Goal: Navigation & Orientation: Find specific page/section

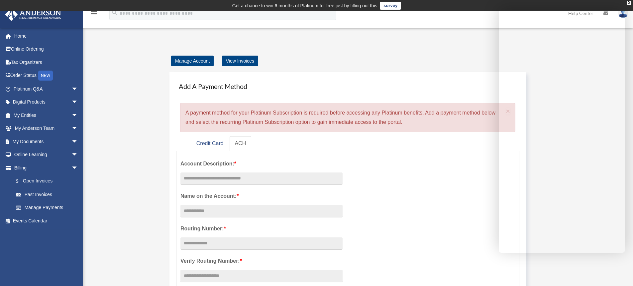
click at [94, 22] on div "menu" at bounding box center [93, 13] width 21 height 17
click at [94, 11] on icon "menu" at bounding box center [94, 13] width 8 height 8
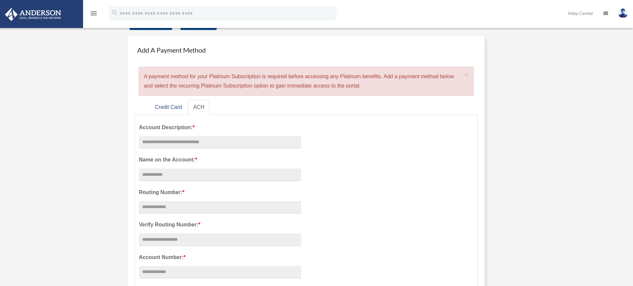
scroll to position [42, 0]
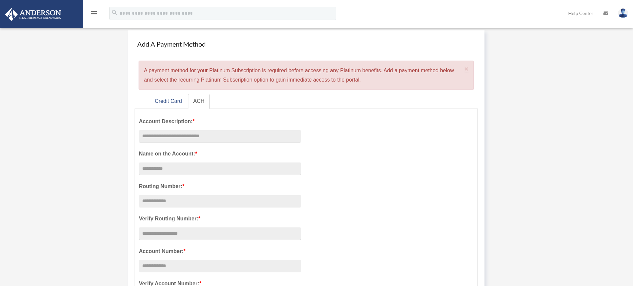
click at [627, 9] on link at bounding box center [623, 12] width 20 height 29
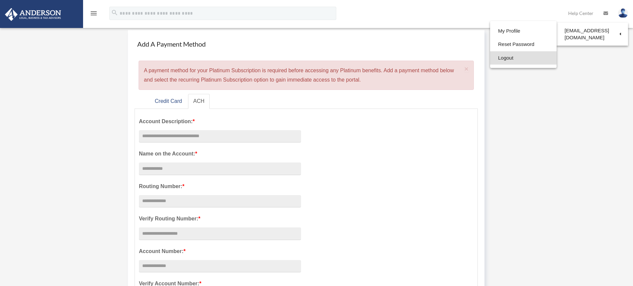
click at [518, 61] on link "Logout" at bounding box center [523, 58] width 67 height 14
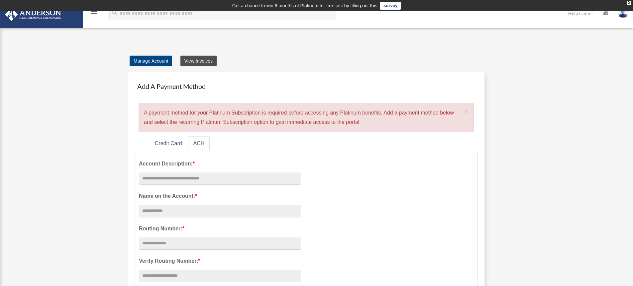
click at [191, 61] on link "View Invoices" at bounding box center [199, 61] width 36 height 11
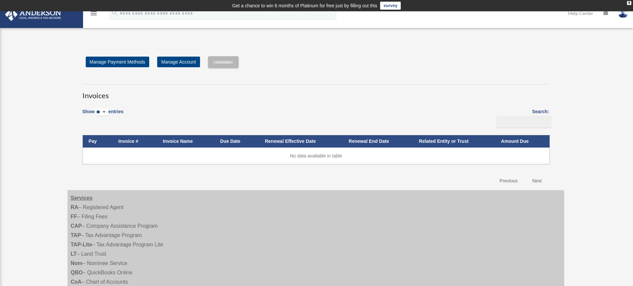
click at [295, 141] on th "Renewal Effective Date" at bounding box center [301, 141] width 84 height 12
click at [93, 13] on icon "menu" at bounding box center [94, 13] width 8 height 8
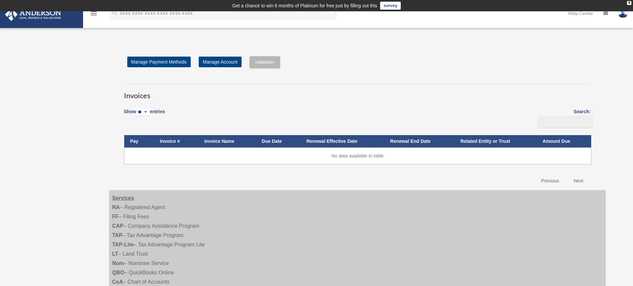
click at [93, 13] on icon "menu" at bounding box center [94, 13] width 8 height 8
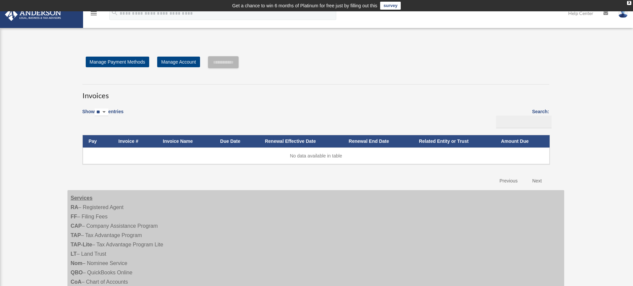
click at [94, 12] on icon "menu" at bounding box center [94, 13] width 8 height 8
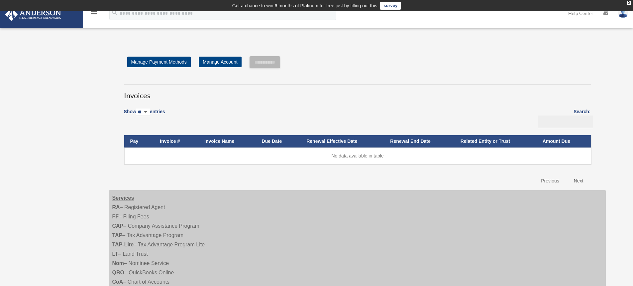
click at [94, 12] on icon "menu" at bounding box center [94, 13] width 8 height 8
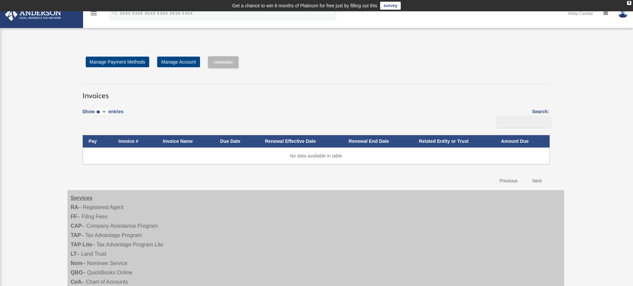
click at [94, 12] on icon "menu" at bounding box center [94, 13] width 8 height 8
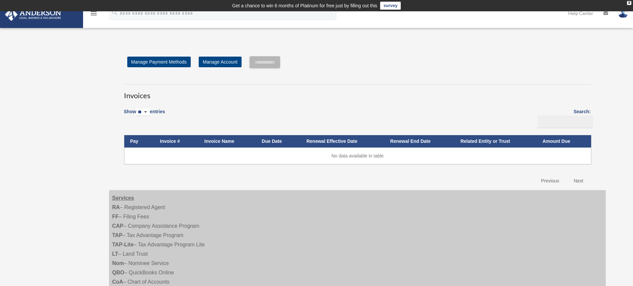
click at [94, 12] on icon "menu" at bounding box center [94, 13] width 8 height 8
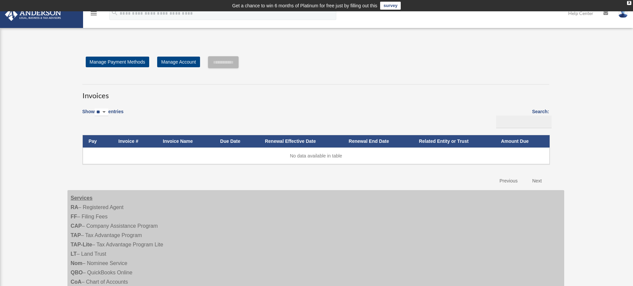
click at [94, 12] on icon "menu" at bounding box center [94, 13] width 8 height 8
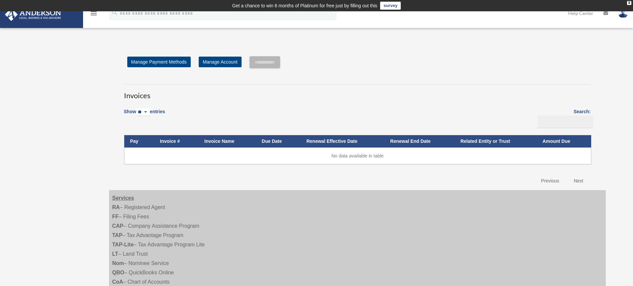
click at [64, 19] on link at bounding box center [41, 14] width 83 height 28
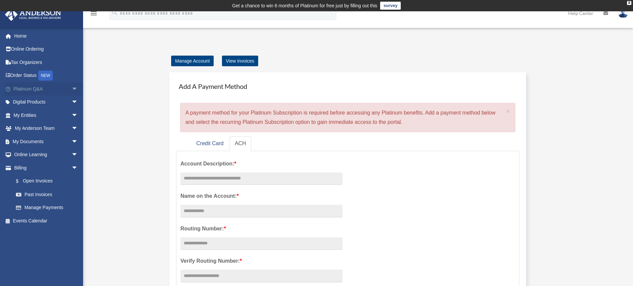
click at [71, 87] on span "arrow_drop_down" at bounding box center [77, 89] width 13 height 14
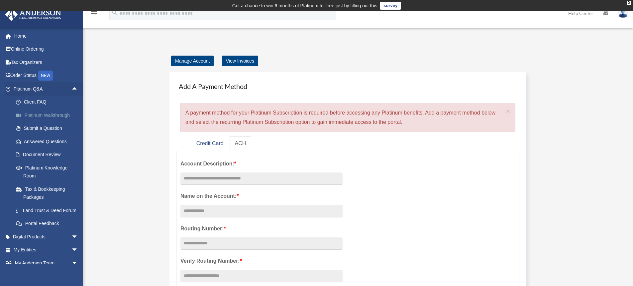
click at [43, 115] on link "Platinum Walkthrough" at bounding box center [48, 114] width 79 height 13
click at [36, 100] on link "Client FAQ" at bounding box center [48, 101] width 79 height 13
click at [22, 37] on link "Home" at bounding box center [46, 35] width 83 height 13
